Goal: Navigation & Orientation: Find specific page/section

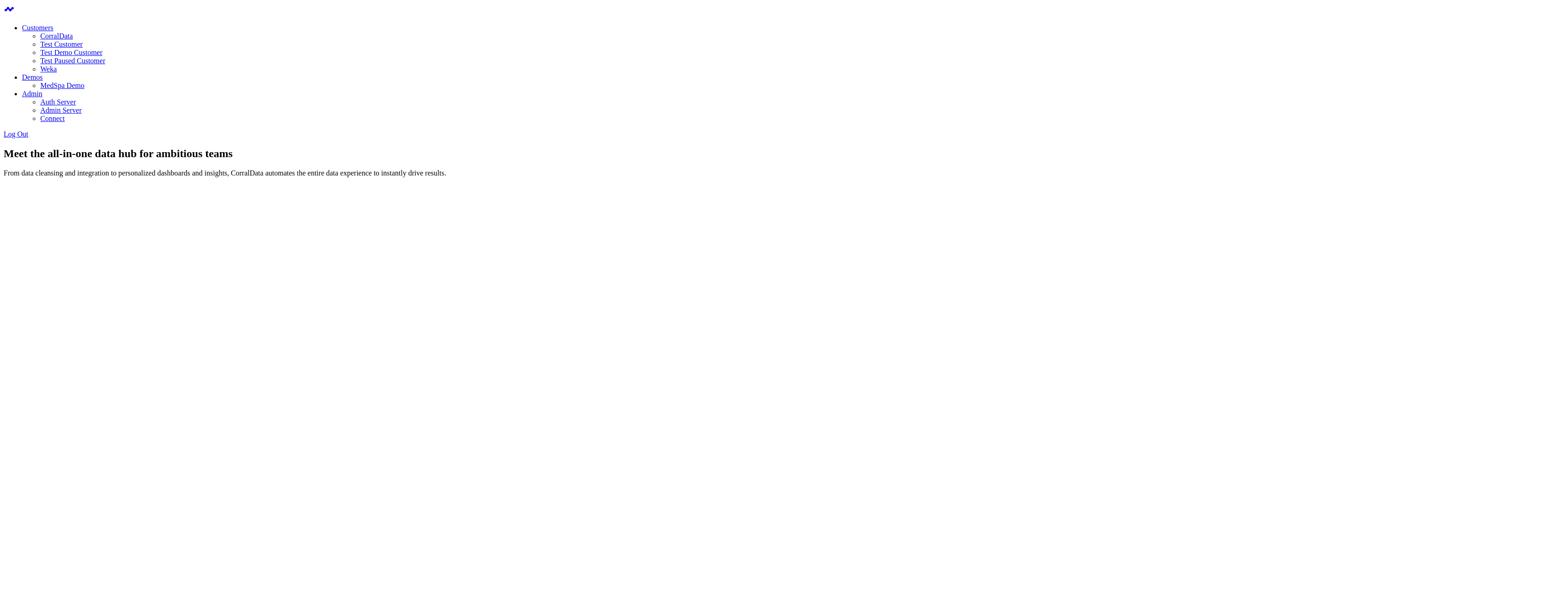
click at [73, 38] on link "CorralData" at bounding box center [56, 36] width 32 height 8
